Goal: Check status: Check status

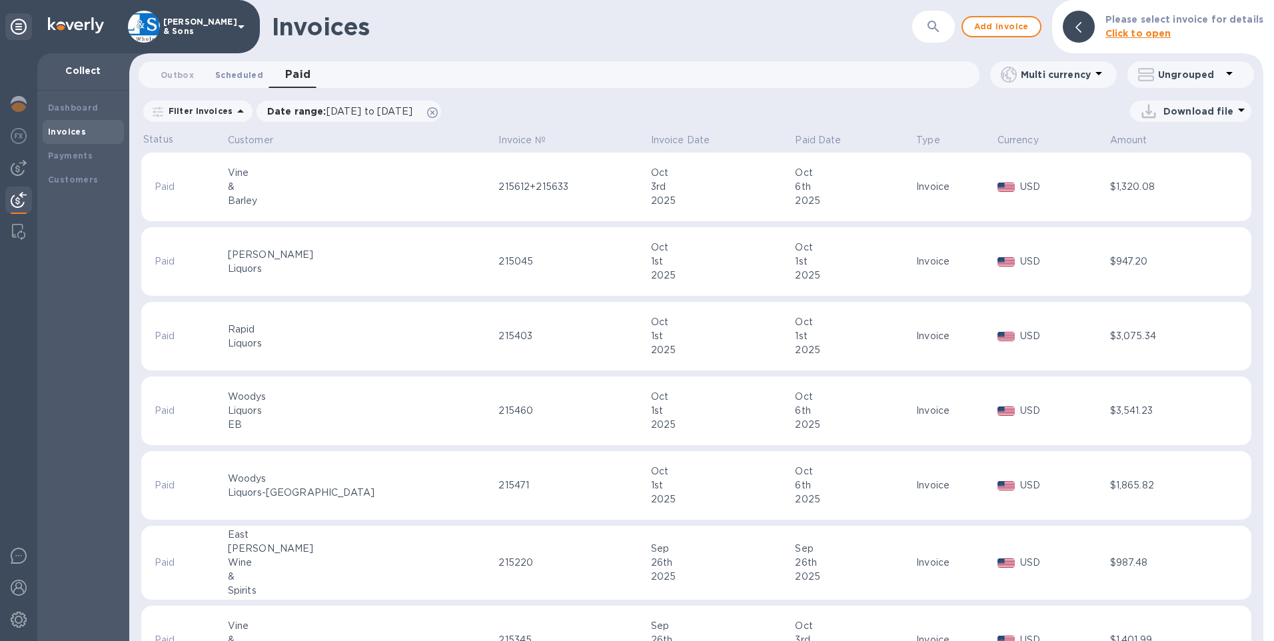
click at [253, 71] on span "Scheduled 0" at bounding box center [239, 75] width 48 height 14
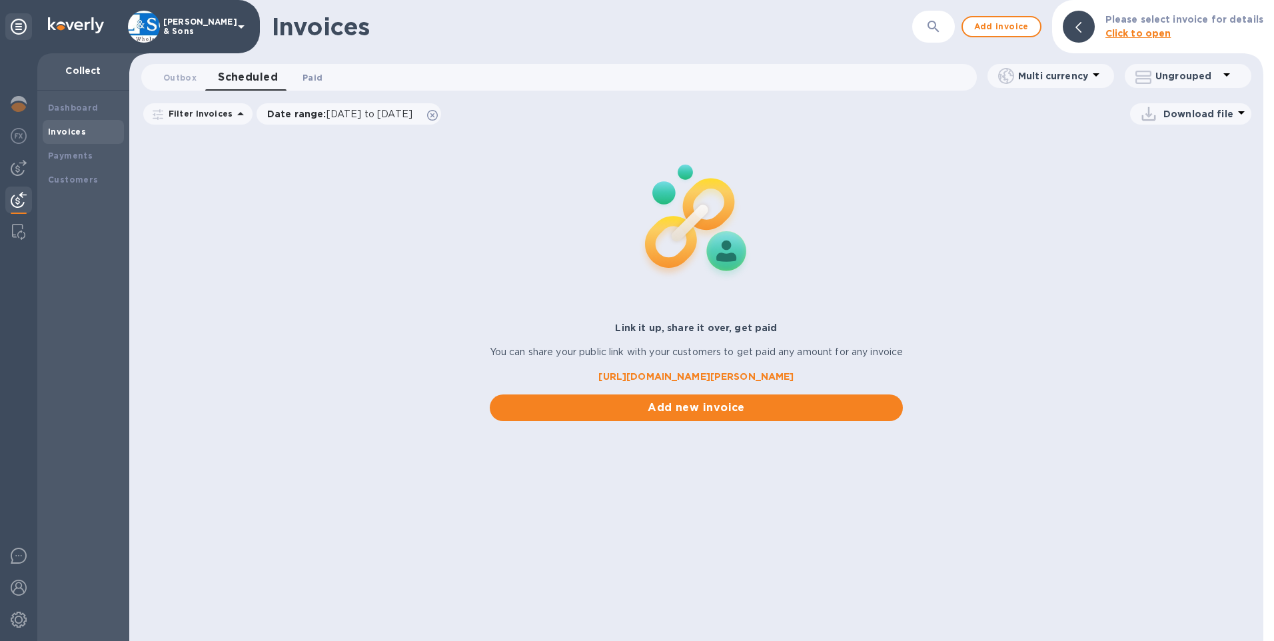
click at [306, 72] on span "Paid 0" at bounding box center [313, 78] width 20 height 14
